Goal: Navigation & Orientation: Find specific page/section

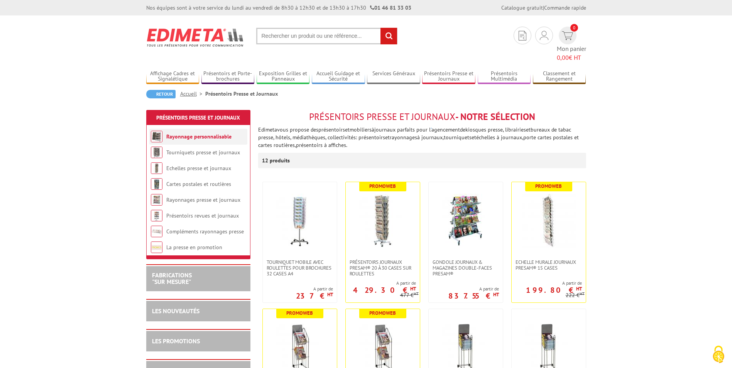
click at [201, 133] on link "Rayonnage personnalisable" at bounding box center [198, 136] width 65 height 7
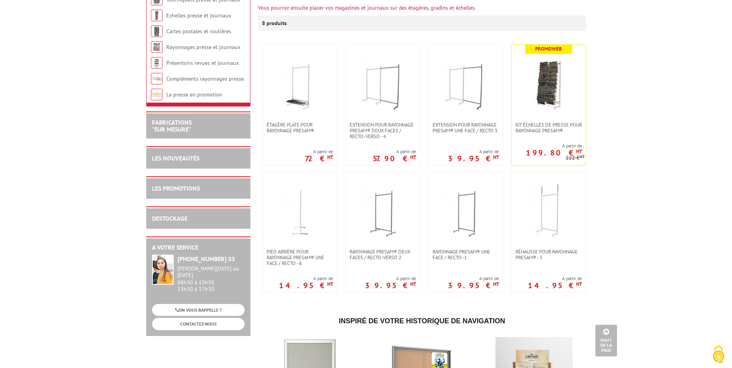
scroll to position [132, 0]
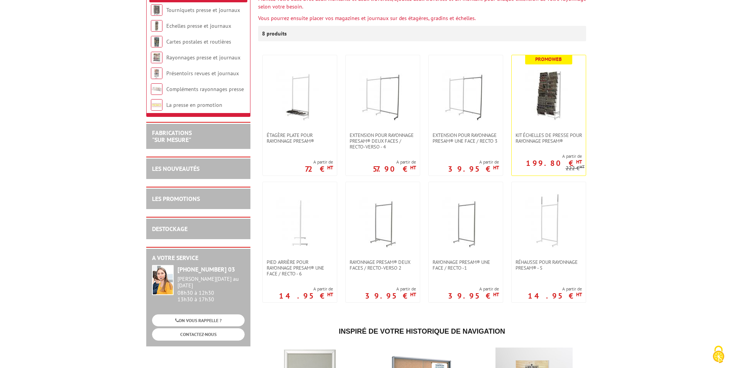
click at [204, 168] on div "LES NOUVEAUTÉS" at bounding box center [198, 168] width 93 height 9
click at [185, 168] on link "LES NOUVEAUTÉS" at bounding box center [175, 169] width 47 height 8
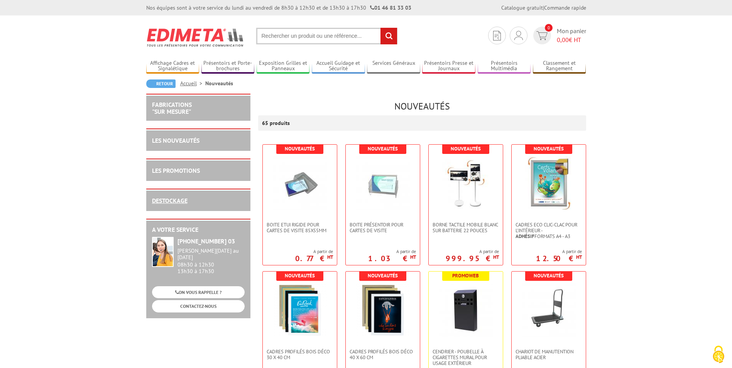
click at [166, 198] on link "DESTOCKAGE" at bounding box center [170, 201] width 36 height 8
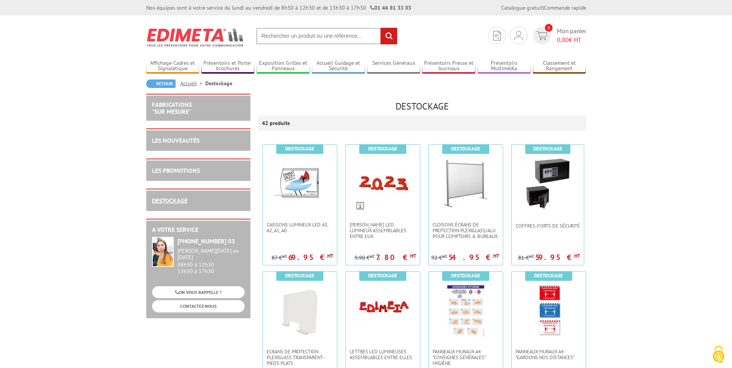
click at [172, 199] on link "DESTOCKAGE" at bounding box center [170, 201] width 36 height 8
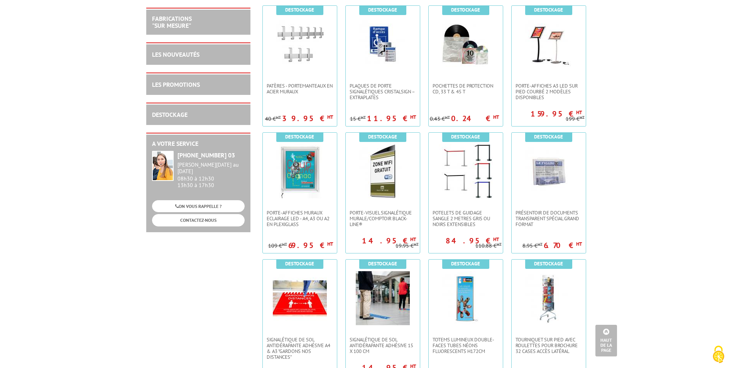
scroll to position [190, 0]
